Goal: Transaction & Acquisition: Purchase product/service

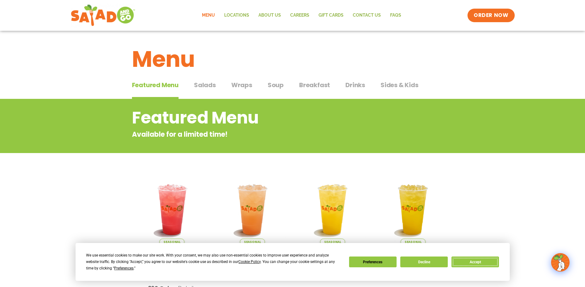
click at [478, 264] on button "Accept" at bounding box center [474, 262] width 47 height 11
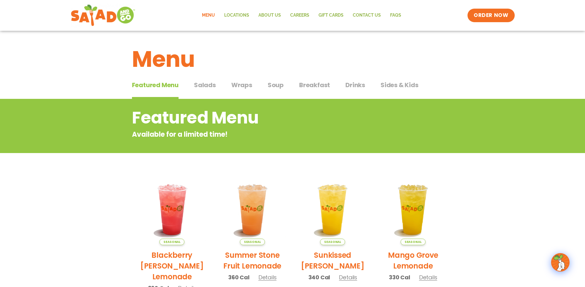
click at [278, 88] on span "Soup" at bounding box center [276, 84] width 16 height 9
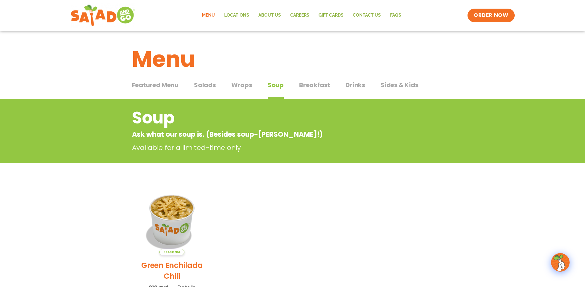
click at [245, 86] on span "Wraps" at bounding box center [241, 84] width 21 height 9
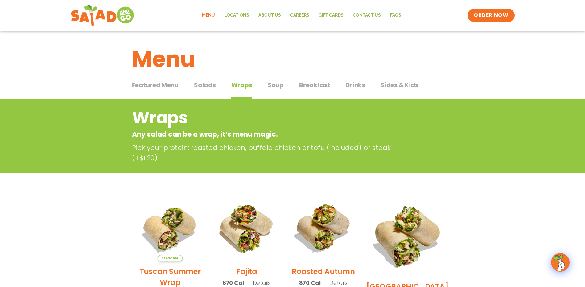
click at [390, 84] on span "Sides & Kids" at bounding box center [399, 84] width 38 height 9
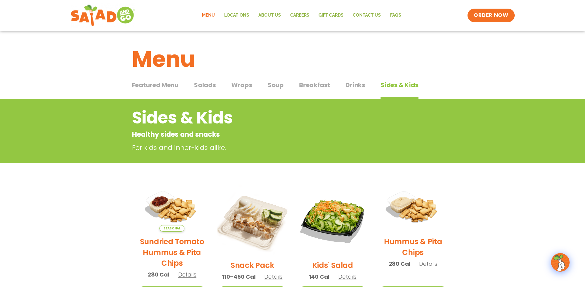
click at [346, 87] on span "Drinks" at bounding box center [355, 84] width 20 height 9
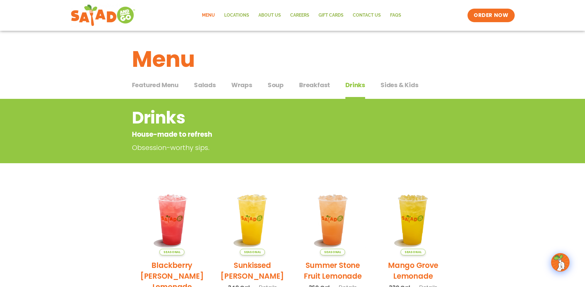
click at [309, 86] on span "Breakfast" at bounding box center [314, 84] width 31 height 9
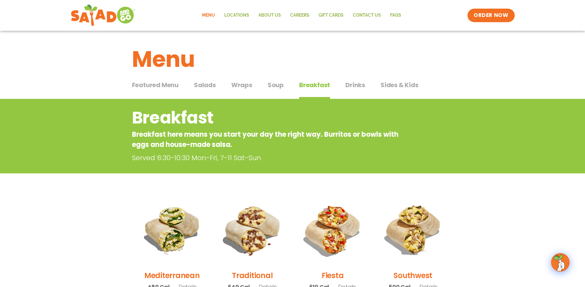
click at [208, 87] on span "Salads" at bounding box center [205, 84] width 22 height 9
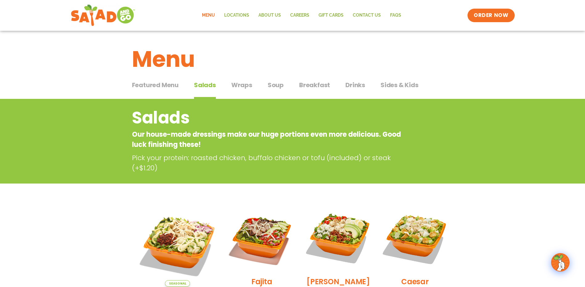
click at [253, 85] on div "Featured Menu Featured Menu Salads Salads Wraps Wraps Soup Soup Breakfast Break…" at bounding box center [292, 88] width 321 height 21
click at [247, 85] on span "Wraps" at bounding box center [241, 84] width 21 height 9
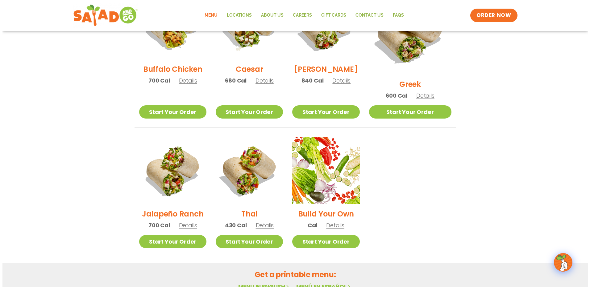
scroll to position [360, 0]
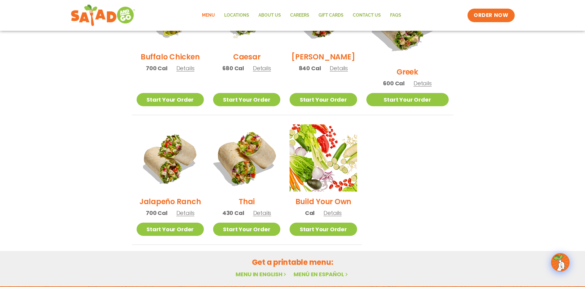
click at [235, 151] on img at bounding box center [246, 158] width 79 height 79
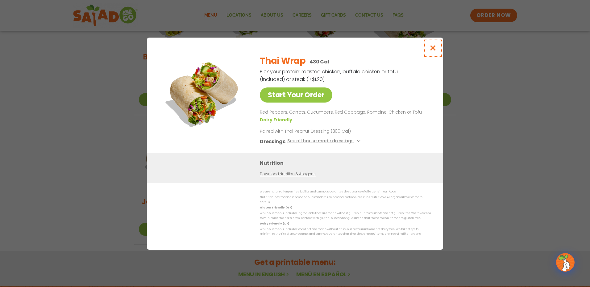
click at [434, 48] on icon "Close modal" at bounding box center [433, 48] width 8 height 6
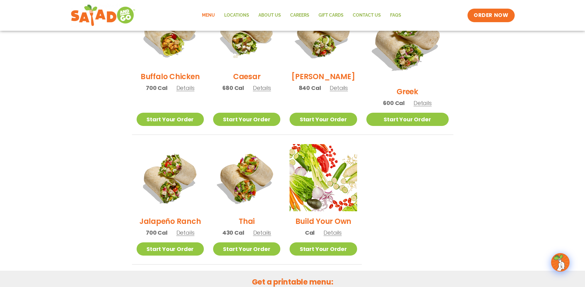
scroll to position [308, 0]
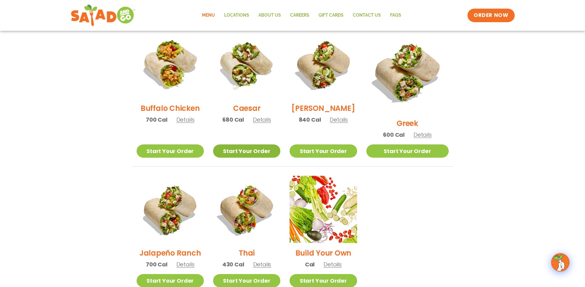
click at [244, 145] on link "Start Your Order" at bounding box center [246, 151] width 67 height 13
click at [267, 261] on p "430 Cal Details" at bounding box center [246, 265] width 49 height 8
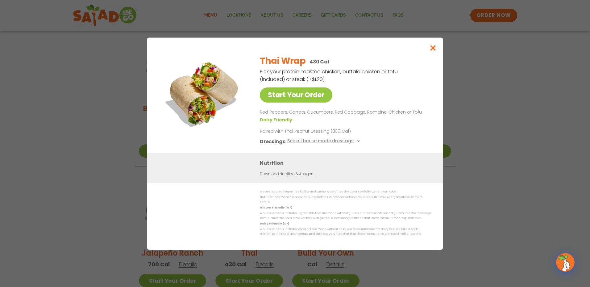
click at [267, 257] on div "Start Your Order Thai Wrap 430 Cal Pick your protein: roasted chicken, buffalo …" at bounding box center [295, 143] width 590 height 287
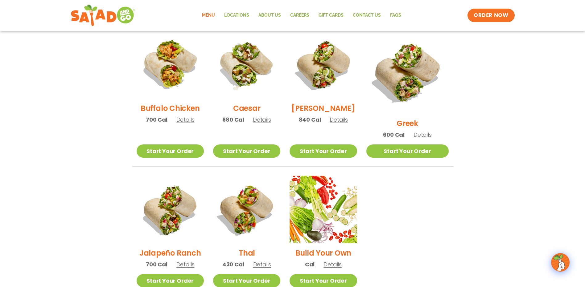
click at [271, 261] on span "Details" at bounding box center [262, 265] width 18 height 8
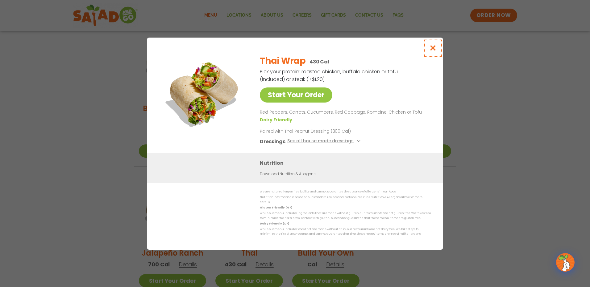
click at [431, 51] on icon "Close modal" at bounding box center [433, 48] width 8 height 6
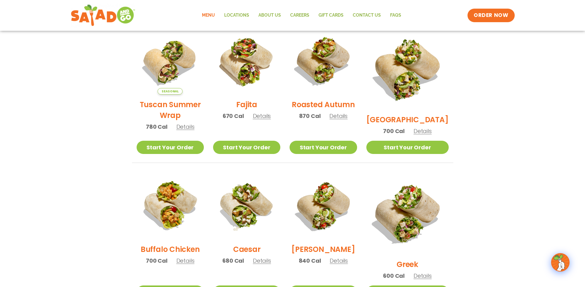
scroll to position [103, 0]
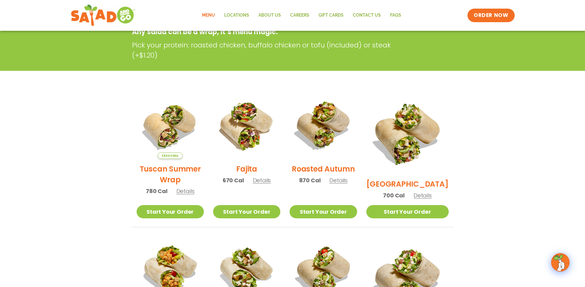
click at [263, 184] on span "Details" at bounding box center [262, 181] width 18 height 8
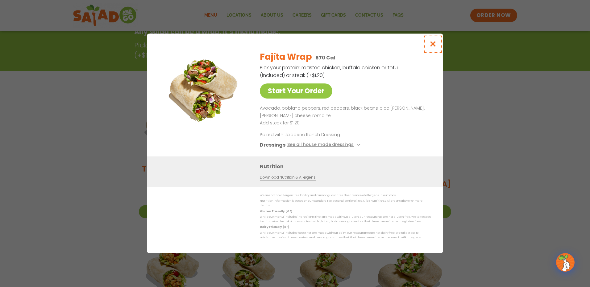
click at [429, 47] on icon "Close modal" at bounding box center [433, 44] width 8 height 6
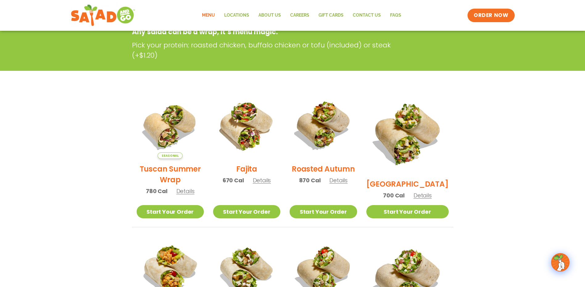
click at [183, 195] on span "Details" at bounding box center [185, 191] width 18 height 8
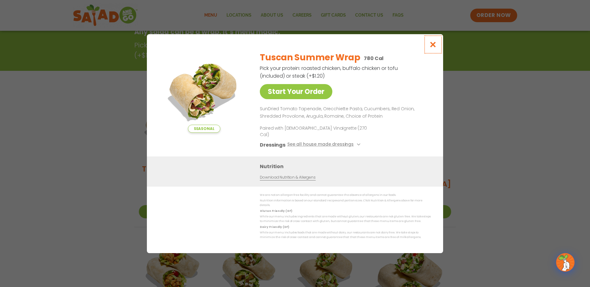
click at [431, 48] on icon "Close modal" at bounding box center [433, 44] width 8 height 6
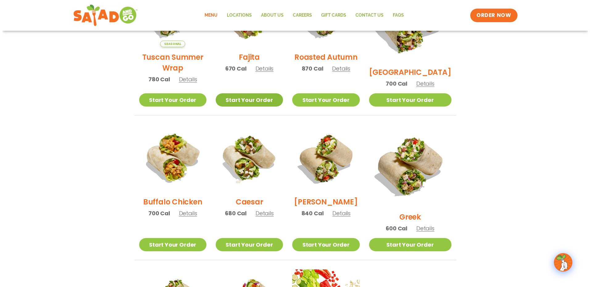
scroll to position [308, 0]
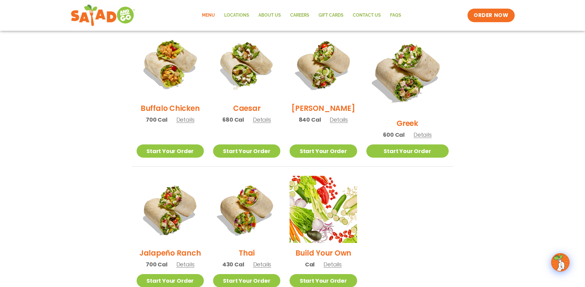
click at [263, 261] on span "Details" at bounding box center [262, 265] width 18 height 8
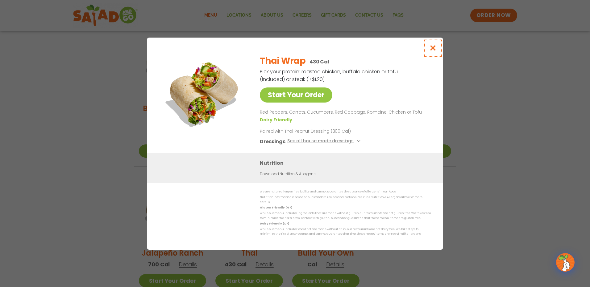
click at [433, 46] on icon "Close modal" at bounding box center [433, 48] width 8 height 6
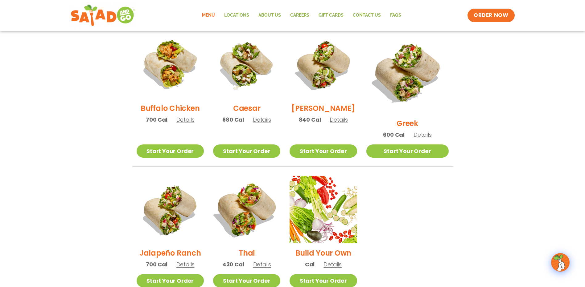
click at [256, 219] on img at bounding box center [246, 209] width 79 height 79
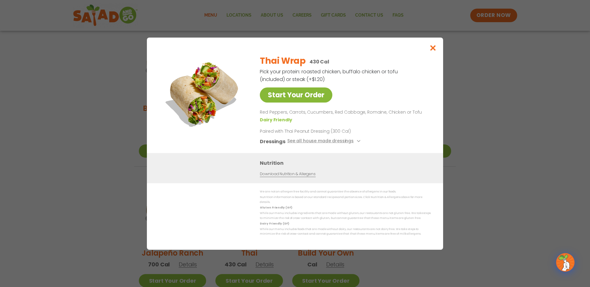
click at [296, 101] on link "Start Your Order" at bounding box center [296, 95] width 72 height 15
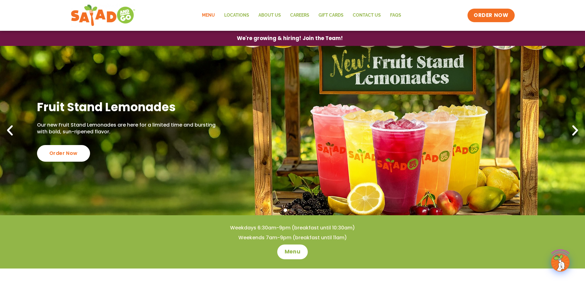
click at [213, 14] on link "Menu" at bounding box center [208, 15] width 22 height 14
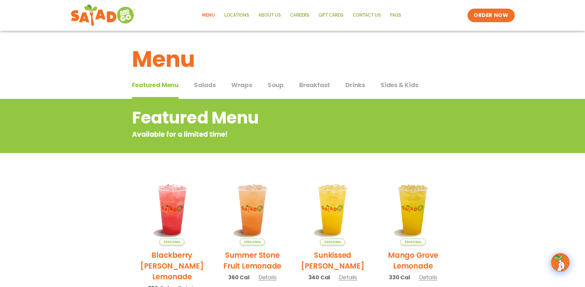
click at [352, 85] on span "Drinks" at bounding box center [355, 84] width 20 height 9
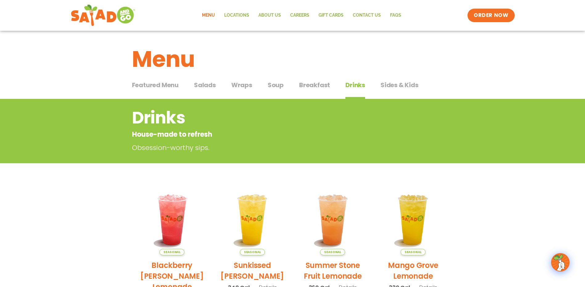
click at [212, 87] on span "Salads" at bounding box center [205, 84] width 22 height 9
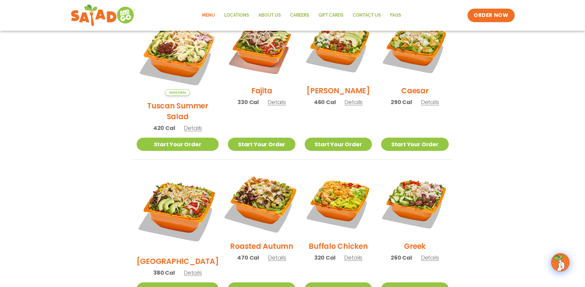
scroll to position [206, 0]
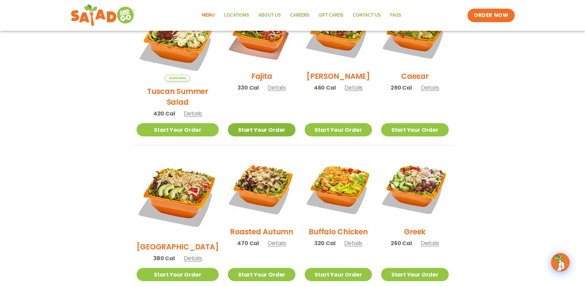
click at [241, 123] on link "Start Your Order" at bounding box center [261, 129] width 67 height 13
